Goal: Navigation & Orientation: Find specific page/section

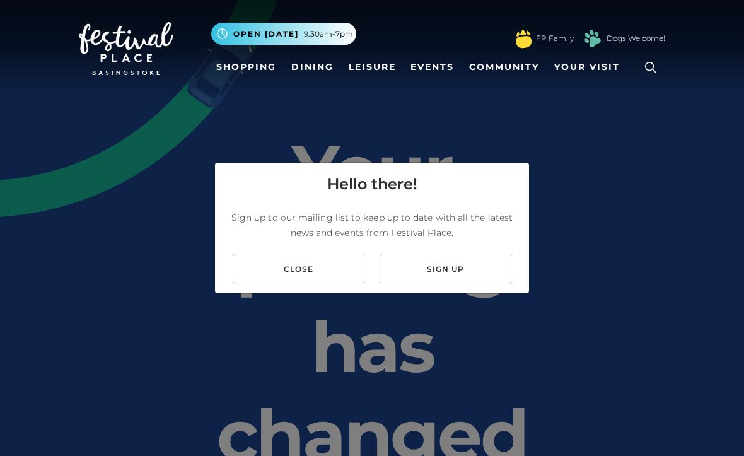
click at [322, 283] on link "Close" at bounding box center [299, 269] width 132 height 28
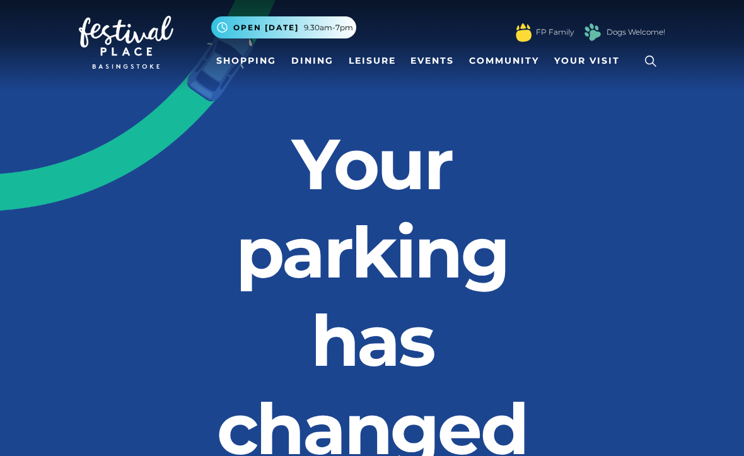
scroll to position [18, 0]
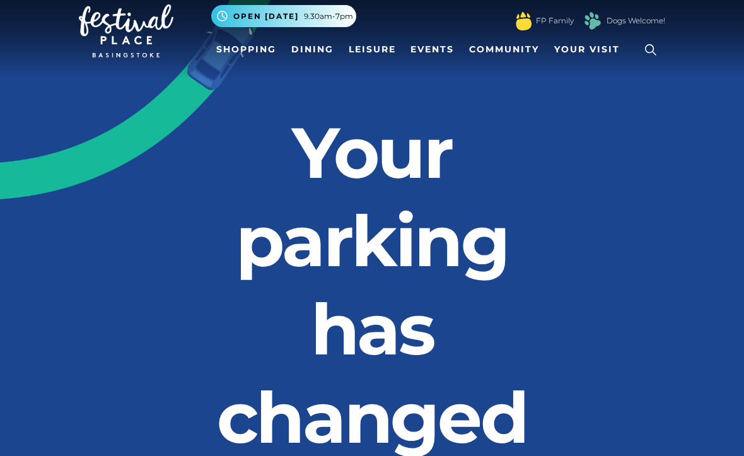
click at [262, 48] on link "Shopping" at bounding box center [246, 49] width 70 height 23
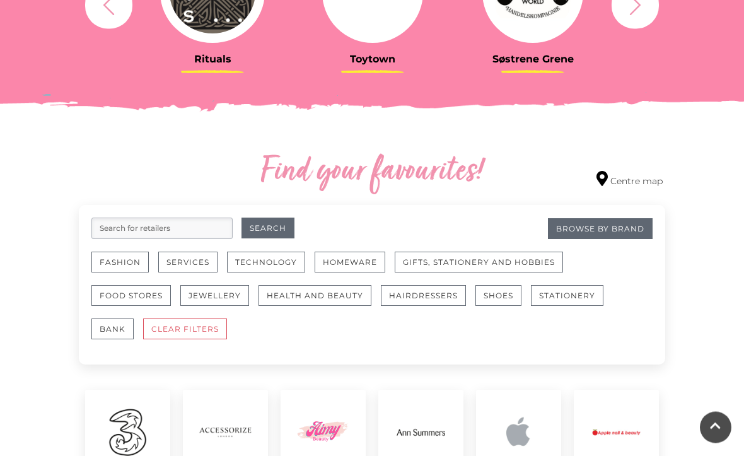
scroll to position [590, 0]
click at [124, 266] on button "Fashion" at bounding box center [119, 262] width 57 height 21
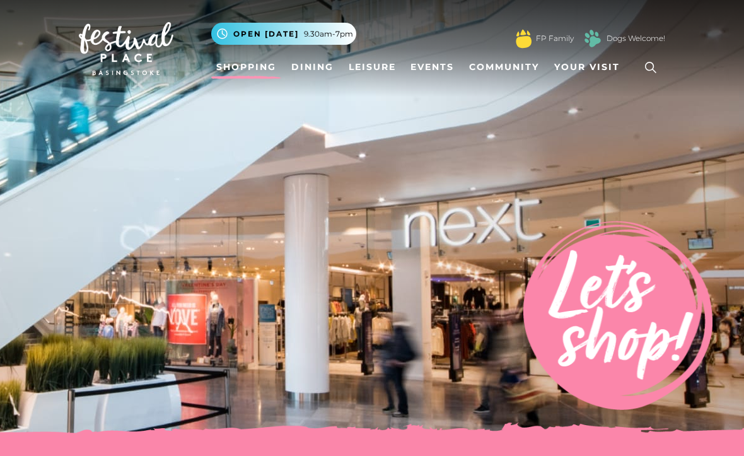
click at [436, 78] on link "Events" at bounding box center [433, 66] width 54 height 23
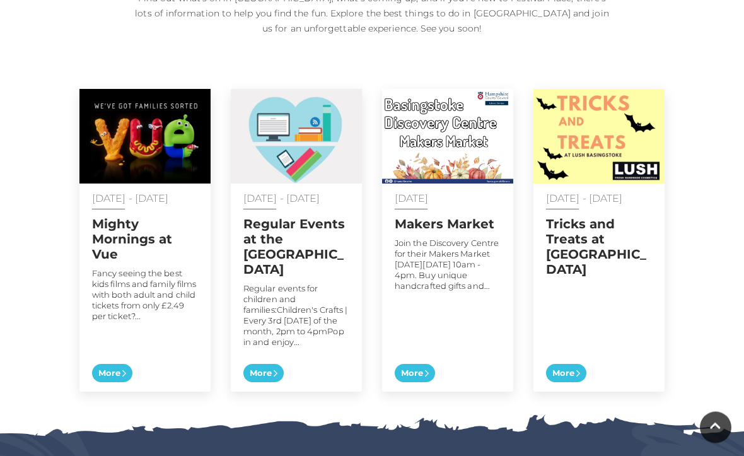
scroll to position [674, 0]
